Goal: Information Seeking & Learning: Learn about a topic

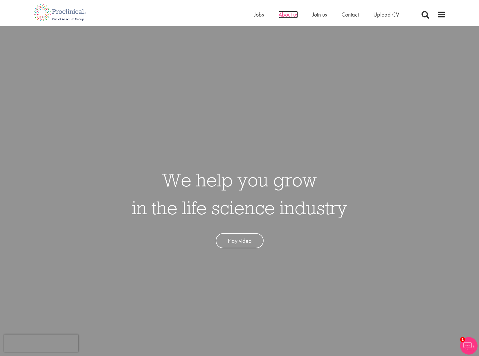
click at [283, 14] on span "About us" at bounding box center [287, 15] width 19 height 8
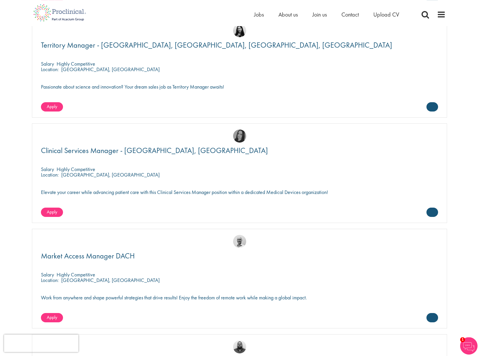
scroll to position [1036, 0]
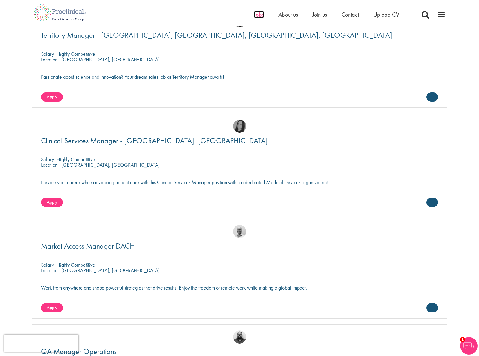
click at [263, 17] on span "Jobs" at bounding box center [259, 15] width 10 height 8
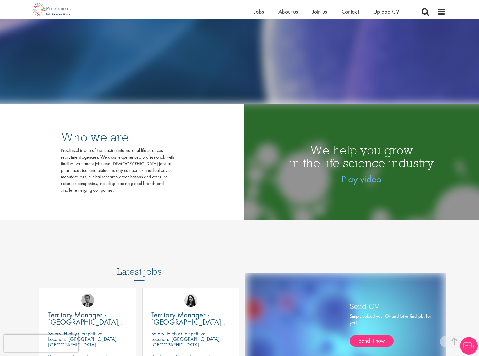
scroll to position [178, 0]
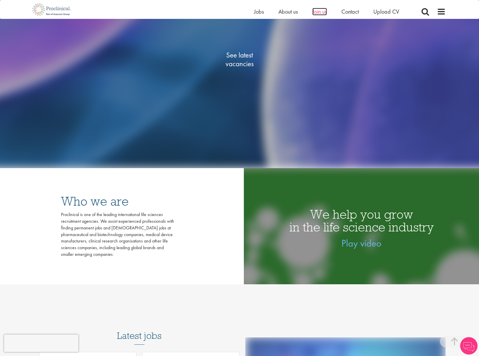
click at [327, 13] on span "Join us" at bounding box center [319, 12] width 15 height 8
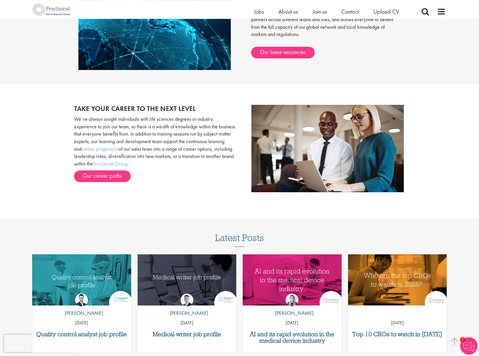
scroll to position [669, 0]
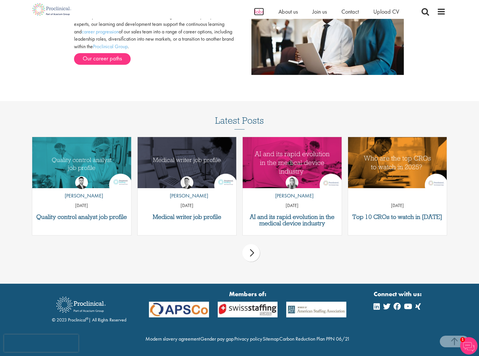
click at [257, 8] on span "Jobs" at bounding box center [259, 12] width 10 height 8
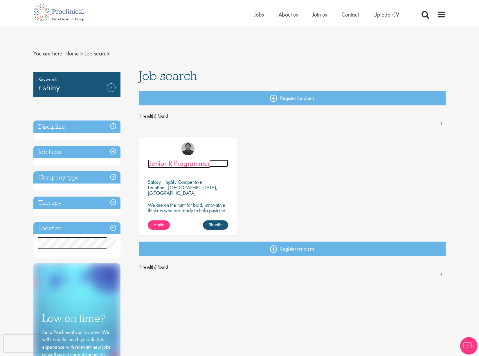
click at [192, 163] on span "Senior R Programmer" at bounding box center [179, 163] width 62 height 10
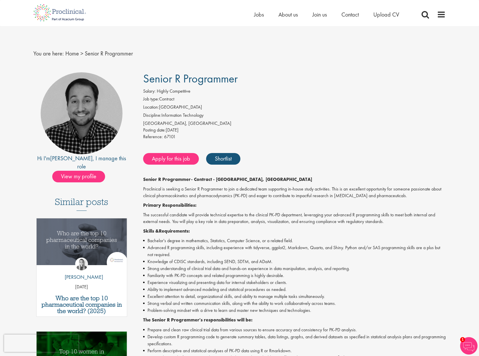
drag, startPoint x: 188, startPoint y: 108, endPoint x: 142, endPoint y: 108, distance: 46.4
click at [142, 108] on div "Salary: Highly Competitive Job type: Contract Location: [GEOGRAPHIC_DATA] Disci…" at bounding box center [294, 115] width 311 height 54
click at [230, 109] on li "Location: [GEOGRAPHIC_DATA]" at bounding box center [294, 108] width 303 height 8
